Goal: Task Accomplishment & Management: Complete application form

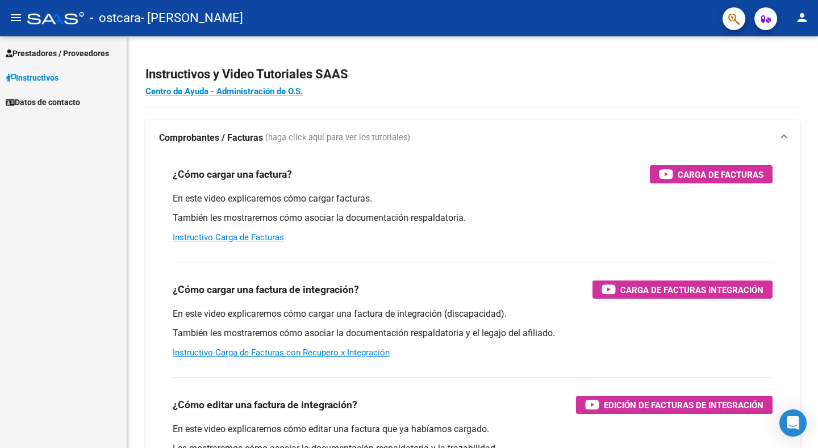
click at [45, 59] on span "Prestadores / Proveedores" at bounding box center [57, 53] width 103 height 13
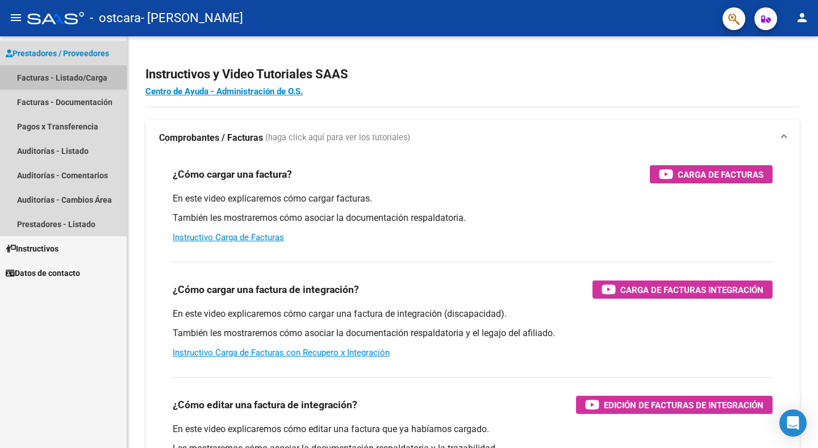
click at [48, 73] on link "Facturas - Listado/Carga" at bounding box center [63, 77] width 127 height 24
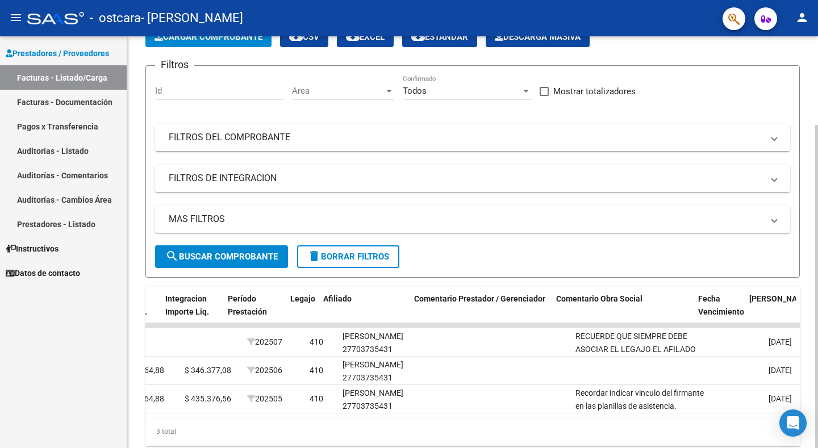
scroll to position [0, 1399]
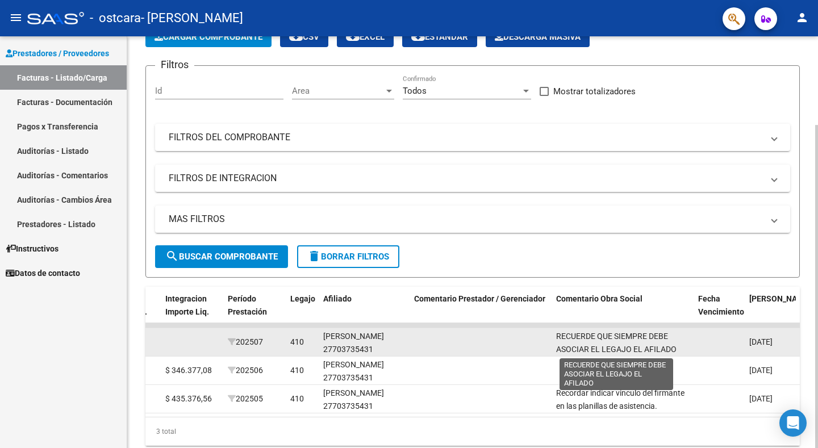
click at [638, 338] on span "RECUERDE QUE SIEMPRE DEBE ASOCIAR EL LEGAJO EL AFILADO" at bounding box center [616, 343] width 120 height 22
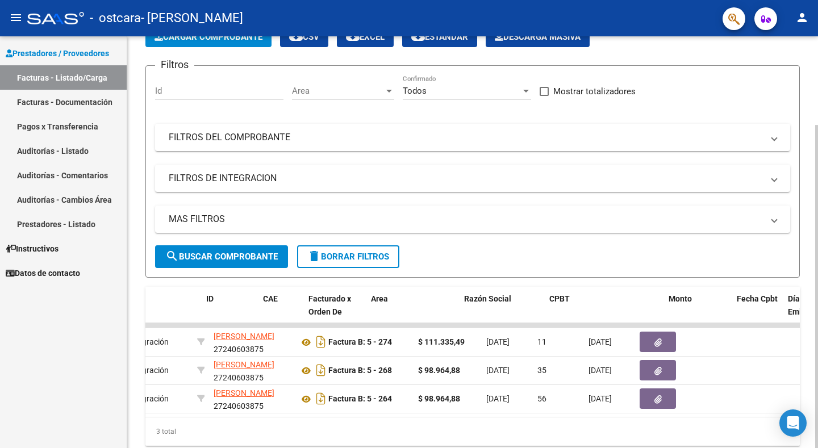
scroll to position [0, 0]
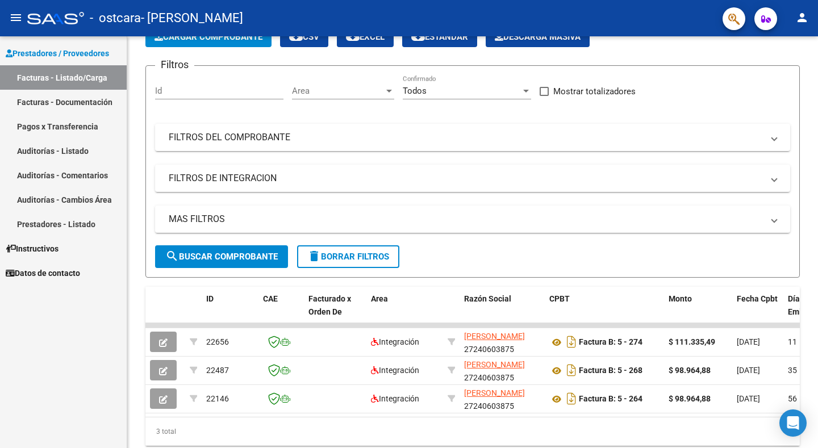
click at [82, 250] on link "Instructivos" at bounding box center [63, 248] width 127 height 24
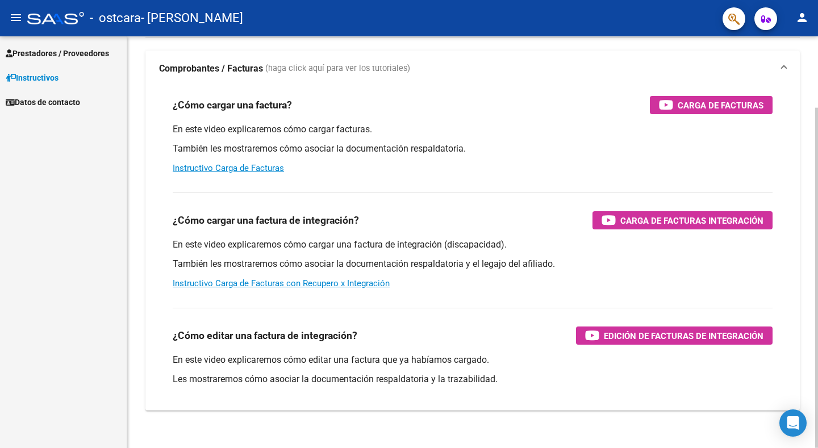
click at [264, 104] on h3 "¿Cómo cargar una factura?" at bounding box center [232, 105] width 119 height 16
click at [251, 164] on link "Instructivo Carga de Facturas" at bounding box center [228, 168] width 111 height 10
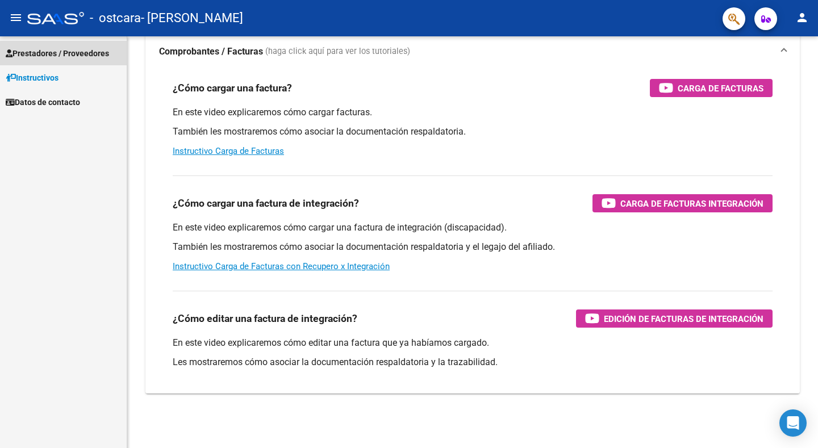
click at [42, 58] on span "Prestadores / Proveedores" at bounding box center [57, 53] width 103 height 13
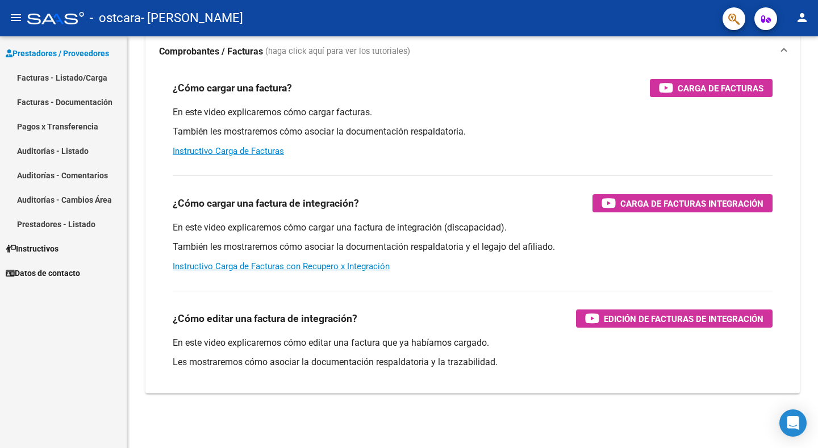
click at [42, 73] on link "Facturas - Listado/Carga" at bounding box center [63, 77] width 127 height 24
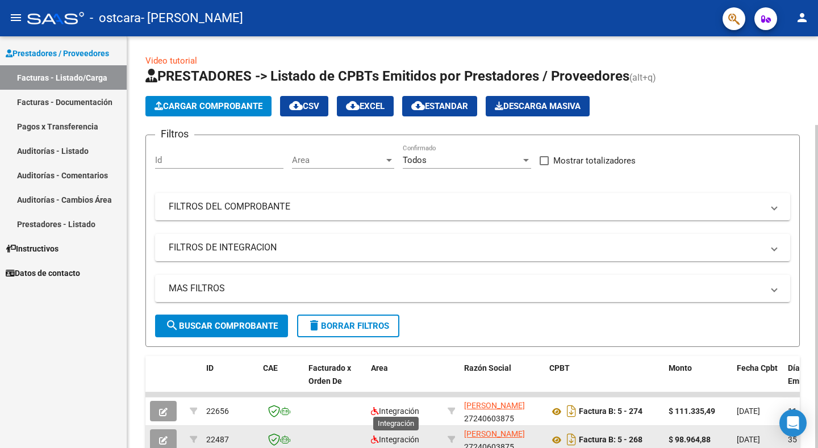
scroll to position [113, 0]
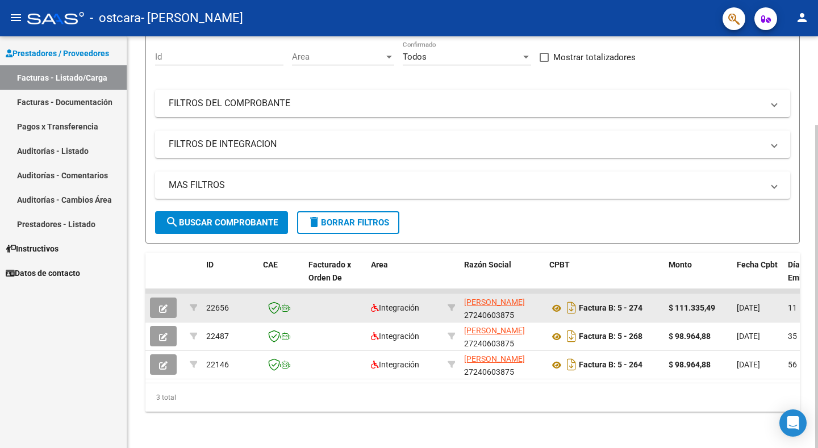
click at [171, 298] on button "button" at bounding box center [163, 308] width 27 height 20
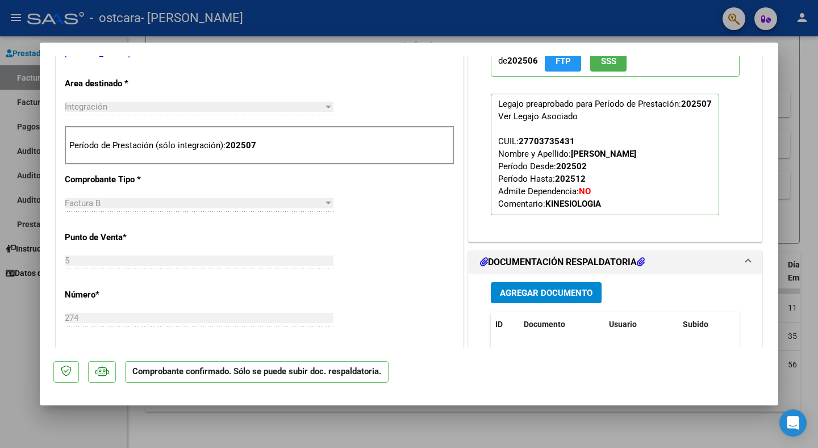
scroll to position [341, 0]
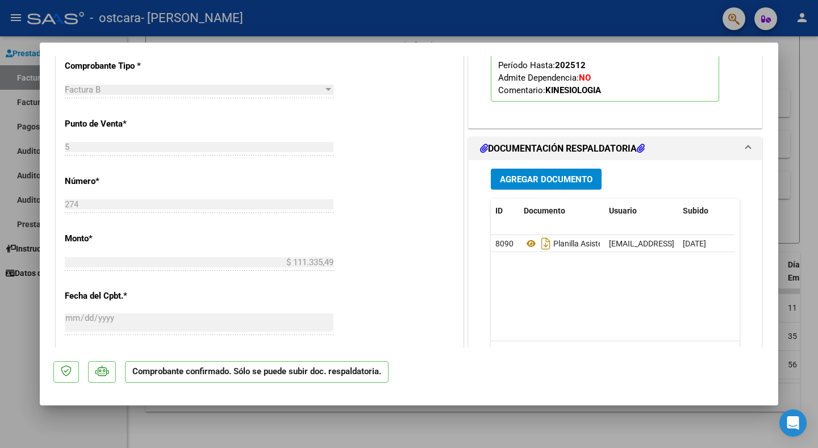
click at [0, 347] on div at bounding box center [409, 224] width 818 height 448
type input "$ 0,00"
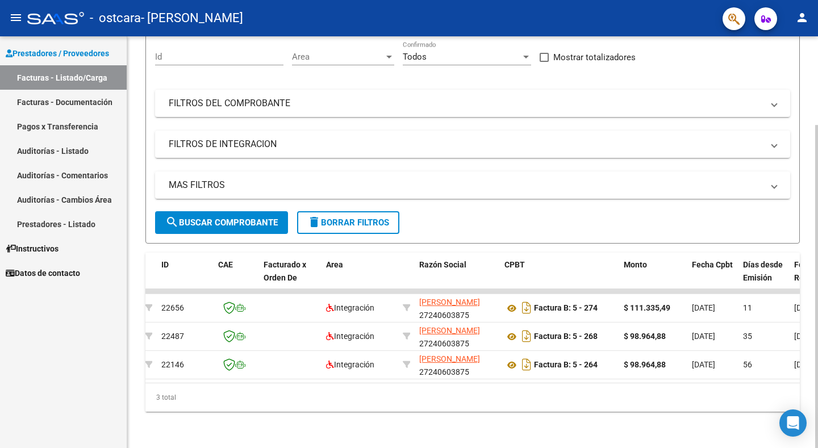
scroll to position [0, 0]
